Goal: Information Seeking & Learning: Learn about a topic

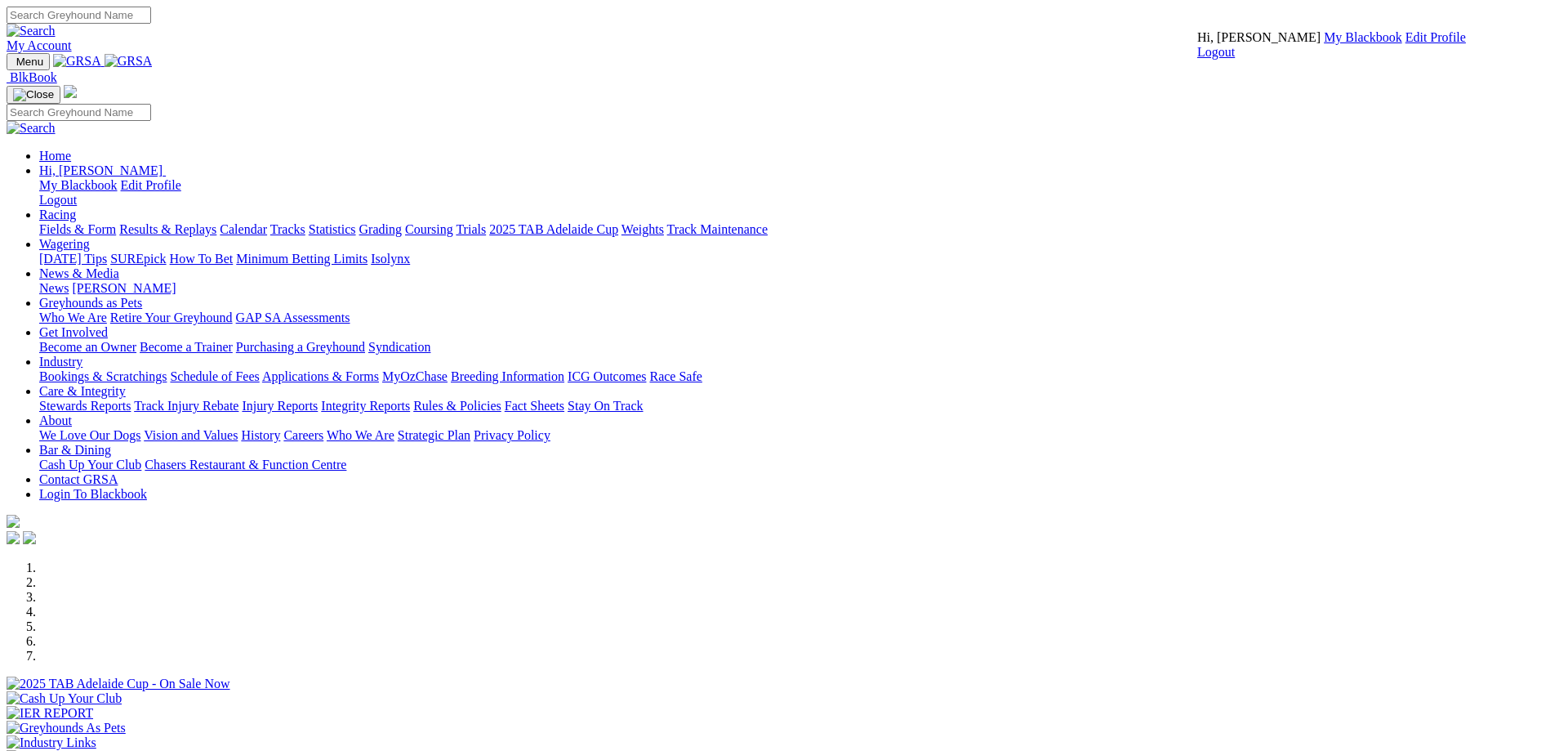
click at [1324, 44] on link "My Blackbook" at bounding box center [1362, 37] width 78 height 14
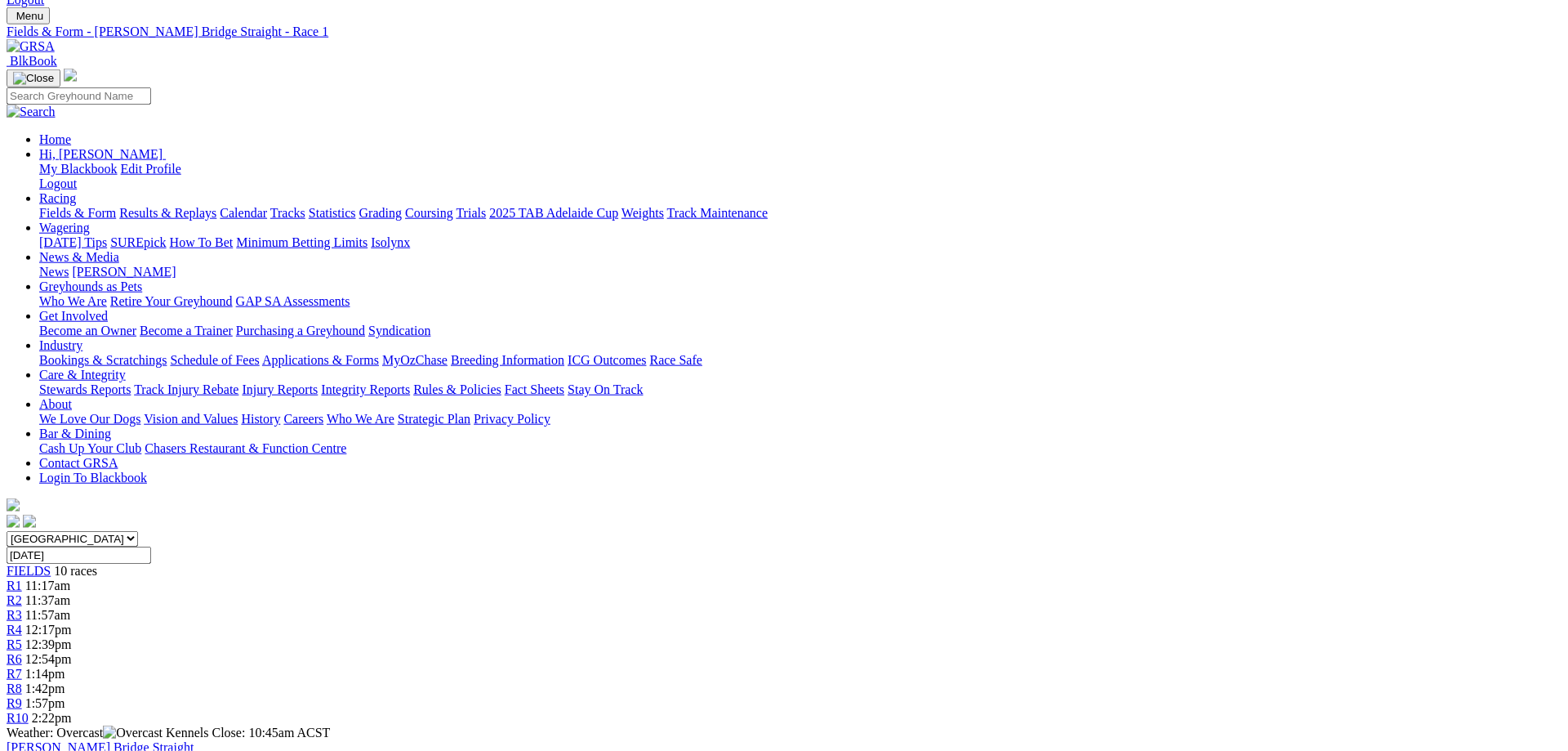
scroll to position [42, 0]
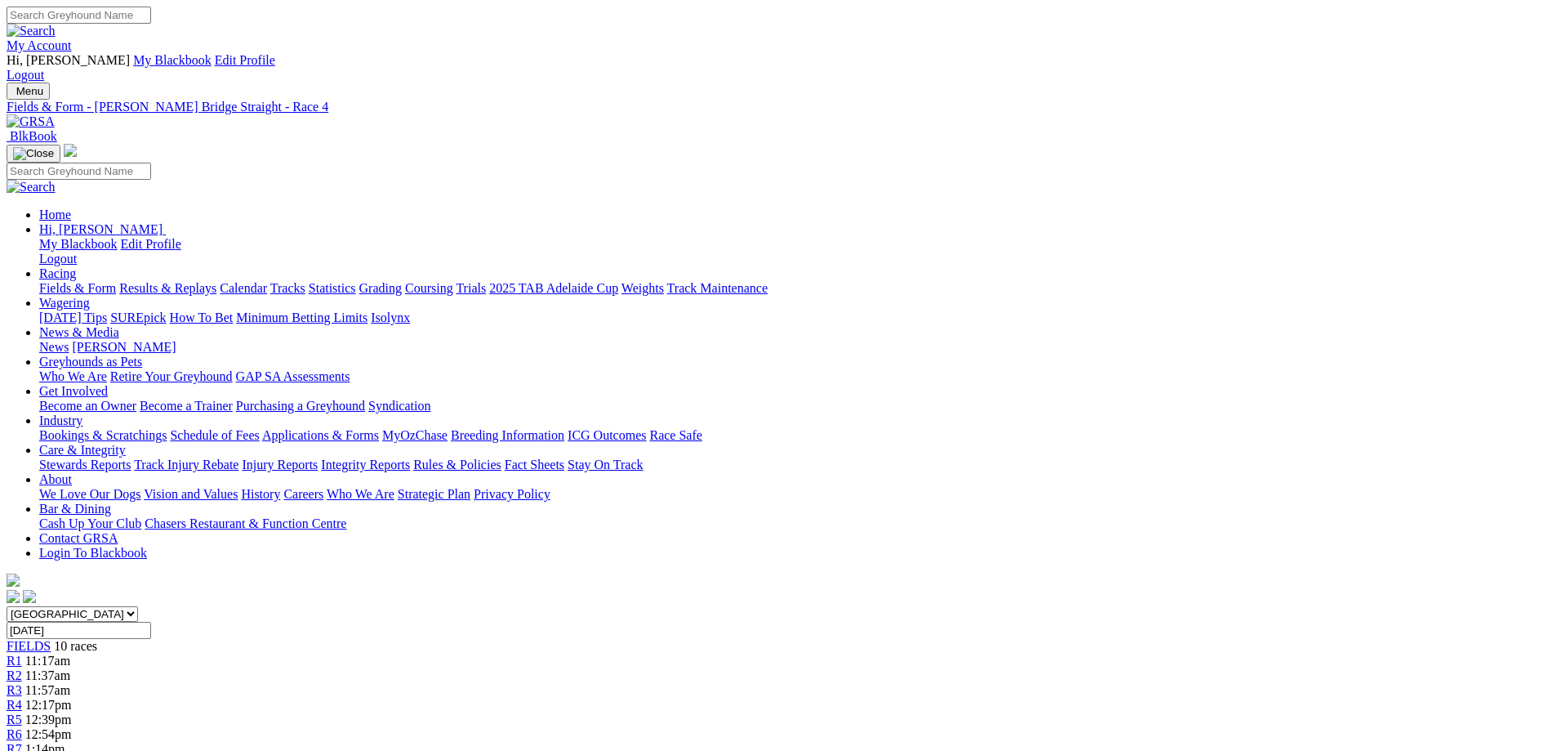
click at [71, 712] on span "12:39pm" at bounding box center [48, 719] width 46 height 14
click at [22, 698] on span "R4" at bounding box center [14, 705] width 15 height 14
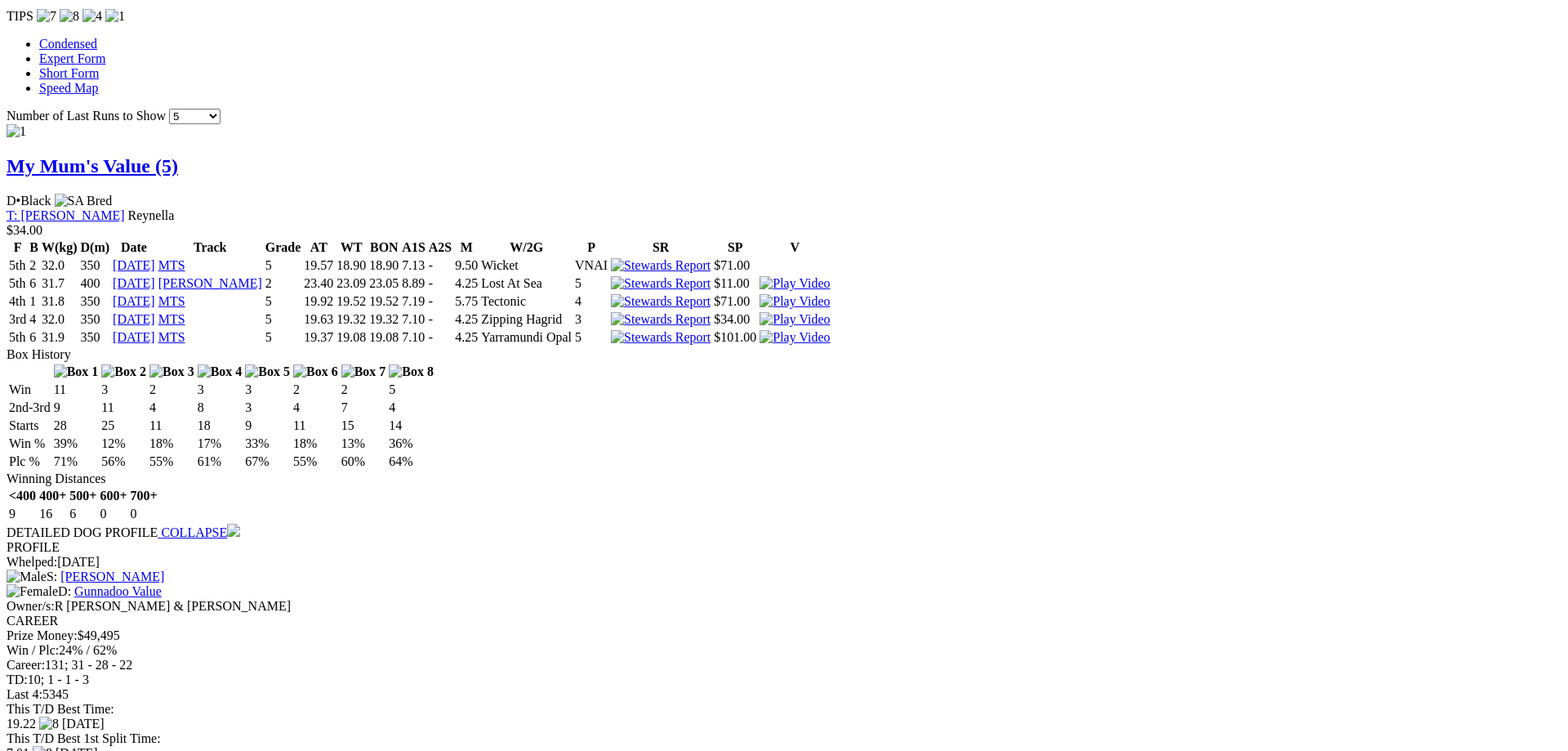
scroll to position [1479, 0]
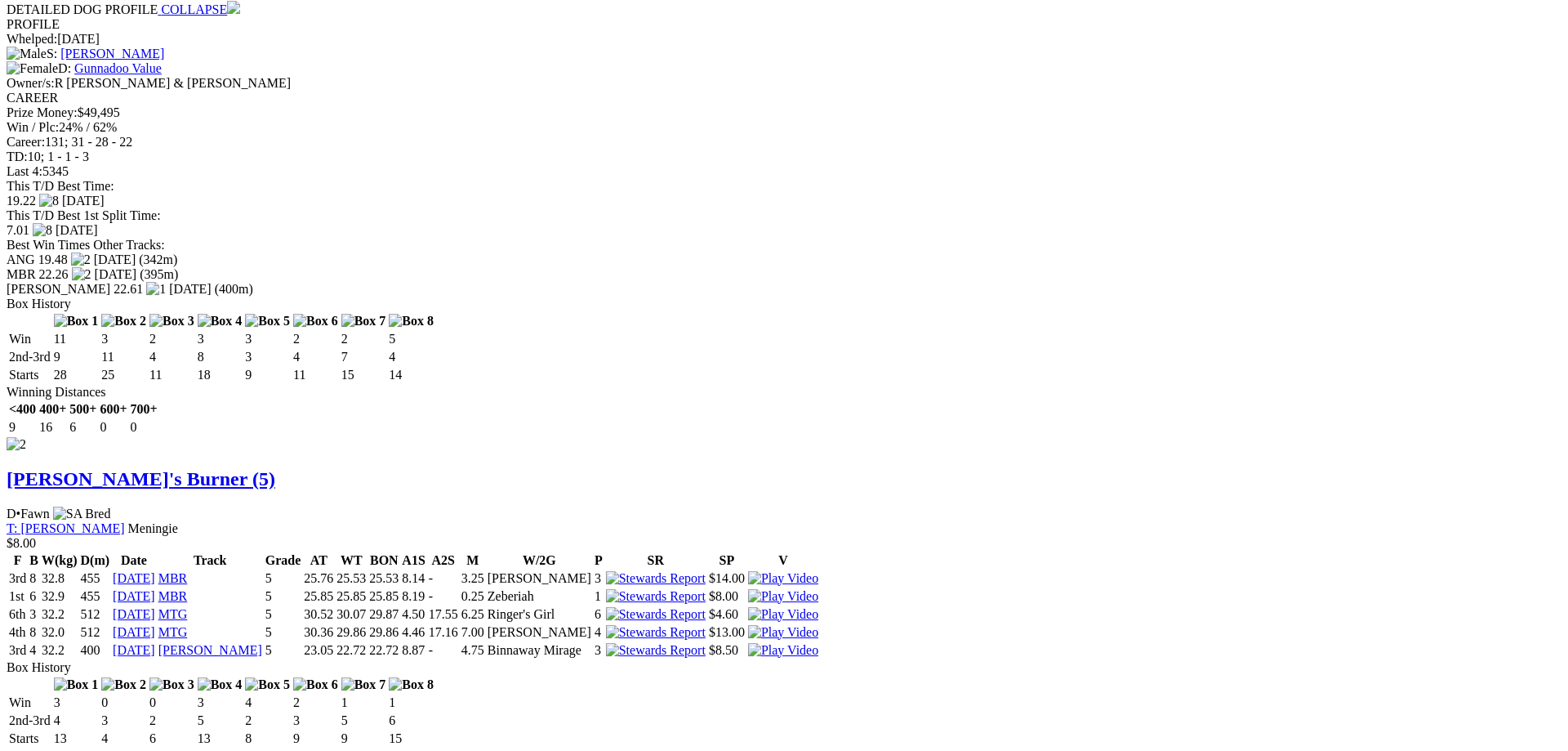
scroll to position [2101, 0]
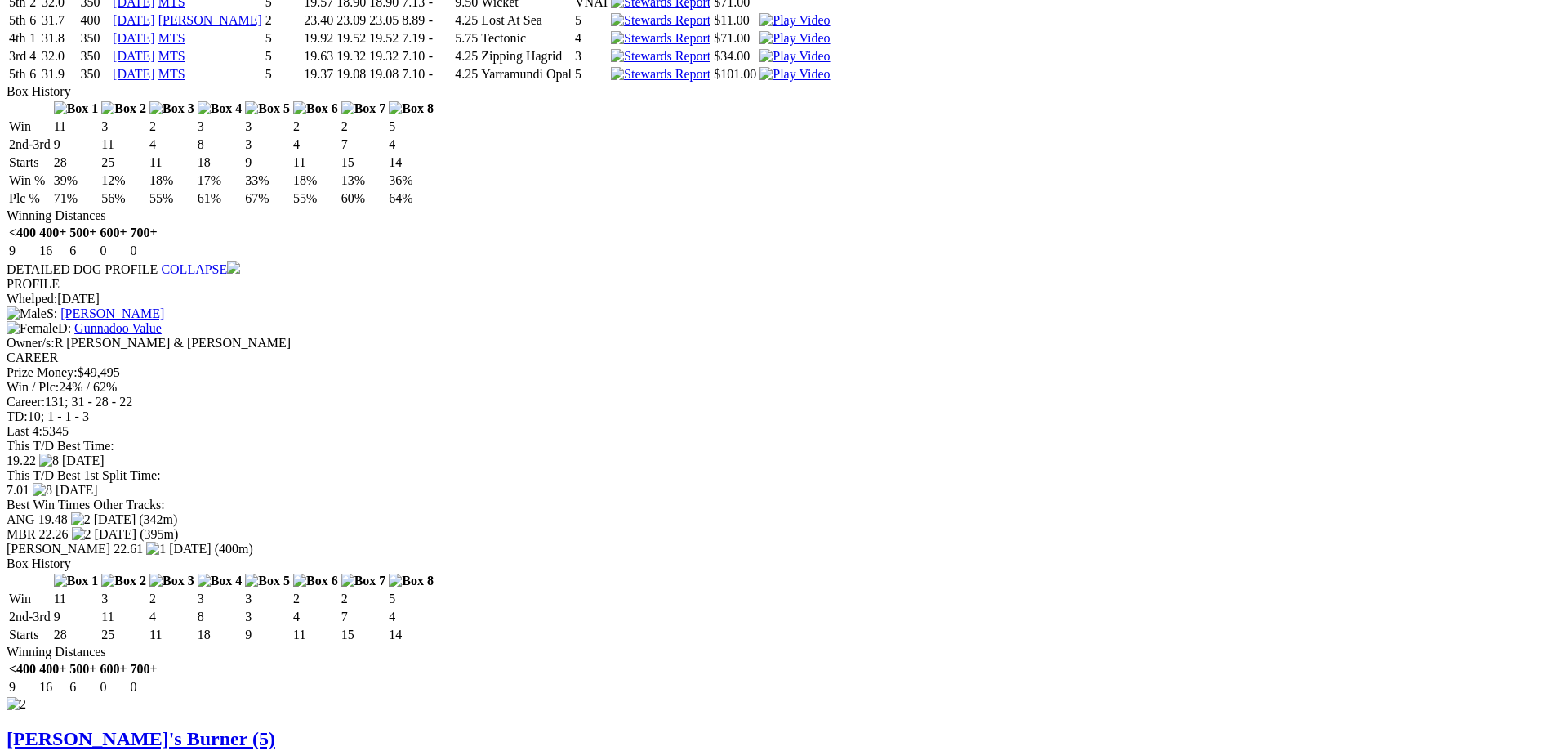
scroll to position [1731, 0]
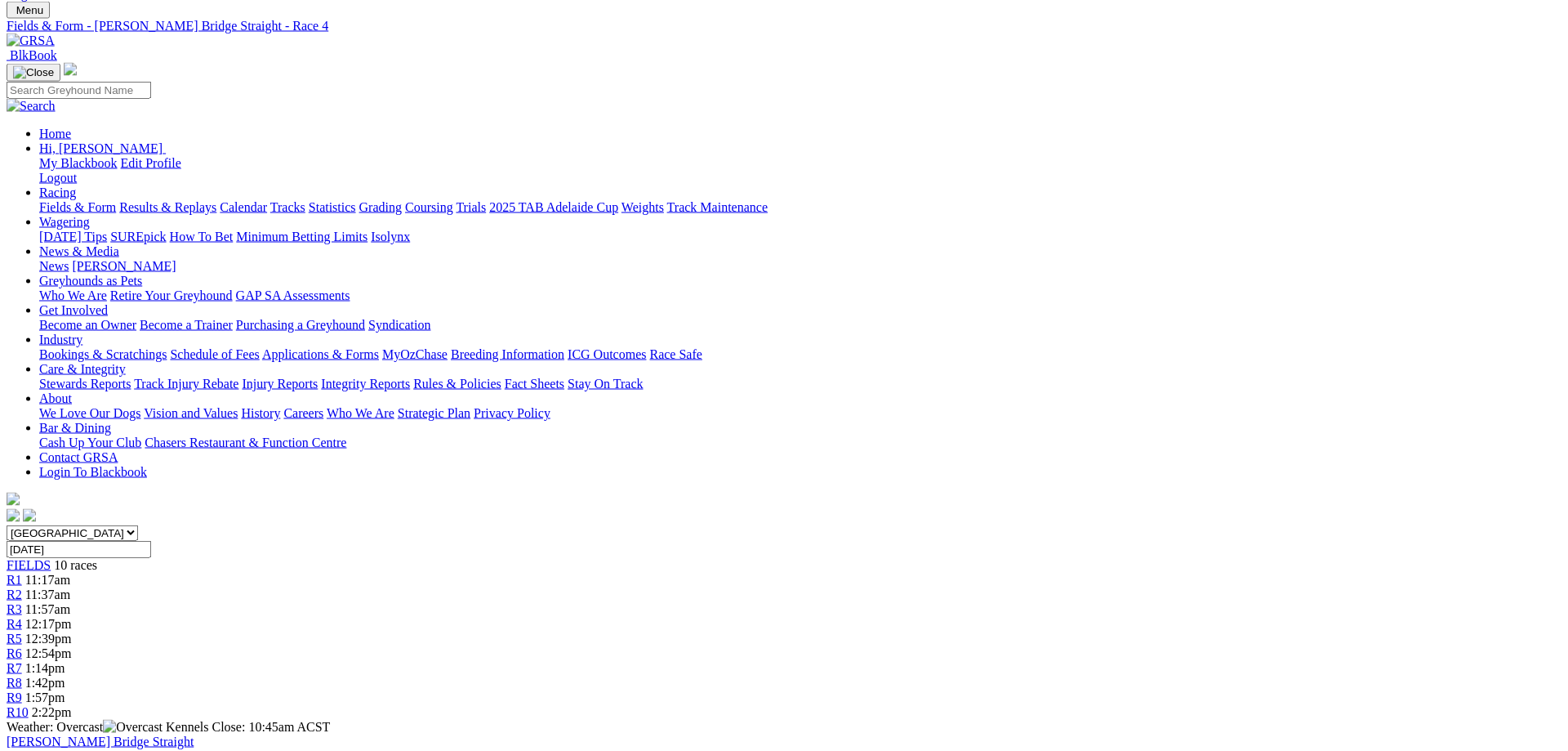
scroll to position [0, 0]
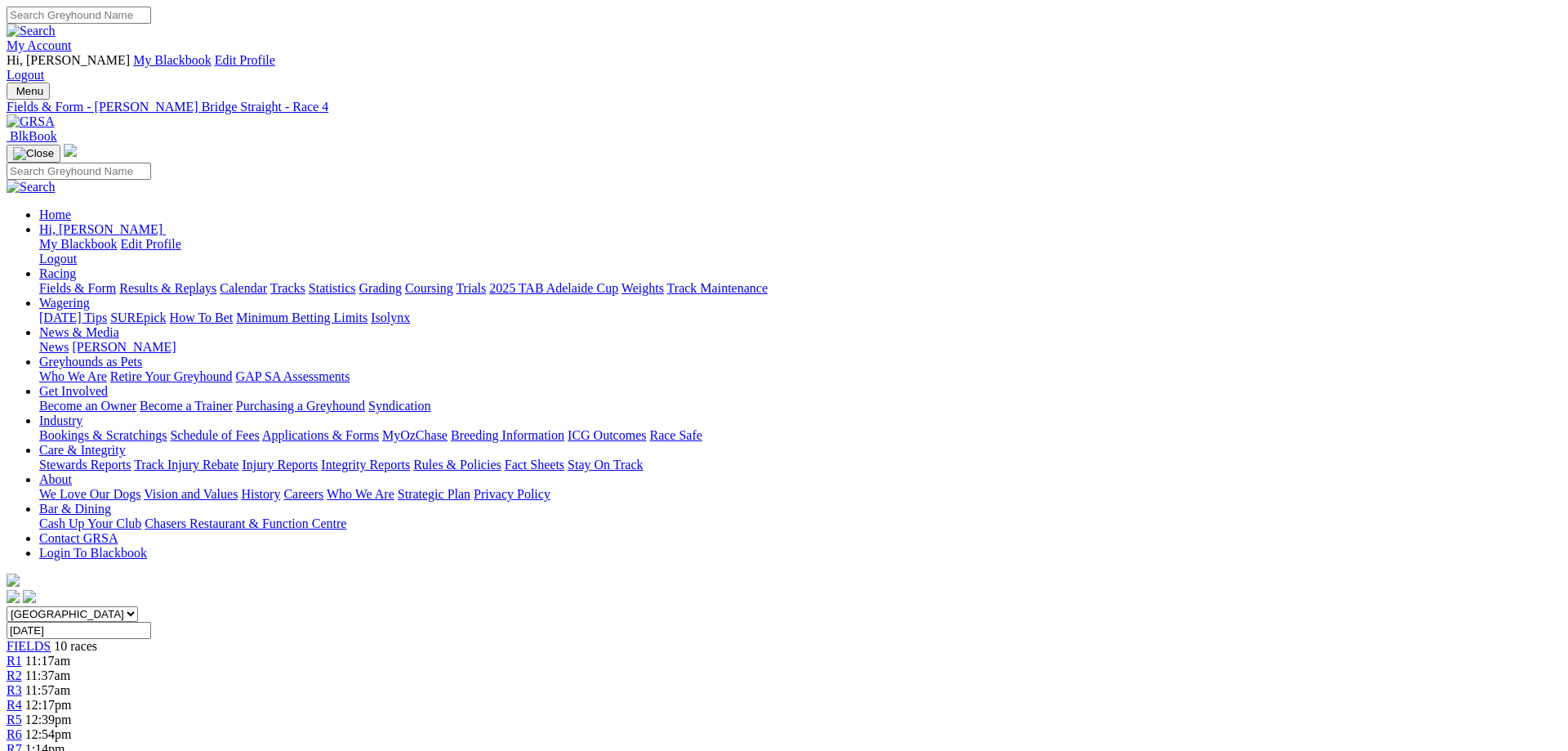
click at [22, 712] on link "R5" at bounding box center [14, 719] width 15 height 14
click at [22, 727] on link "R6" at bounding box center [14, 734] width 15 height 14
